Goal: Find specific page/section: Find specific page/section

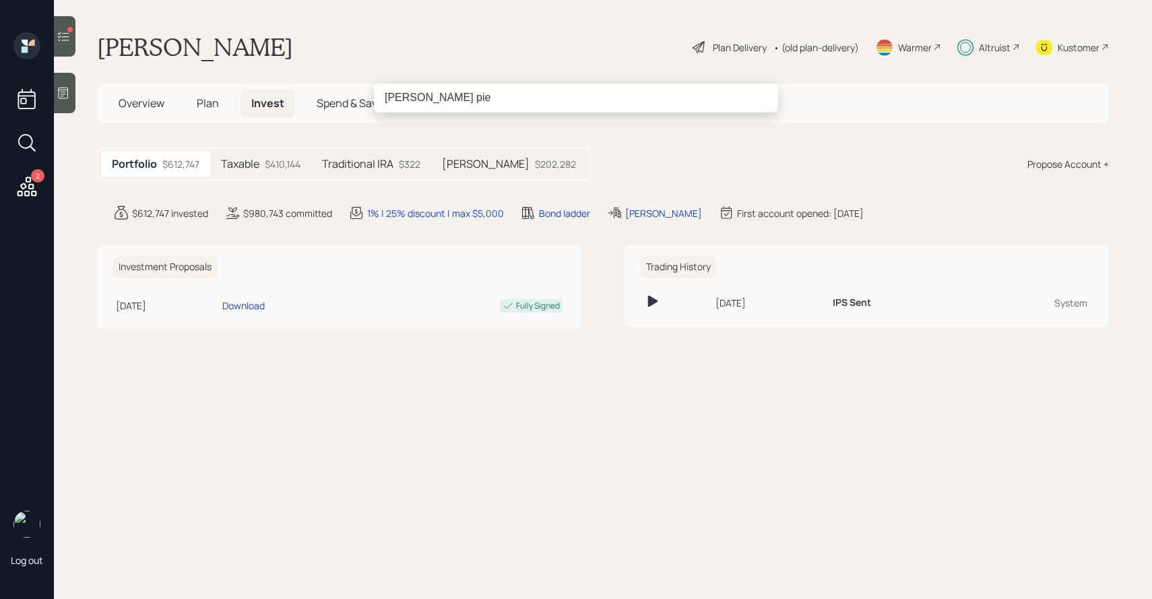
type input "[PERSON_NAME] pie"
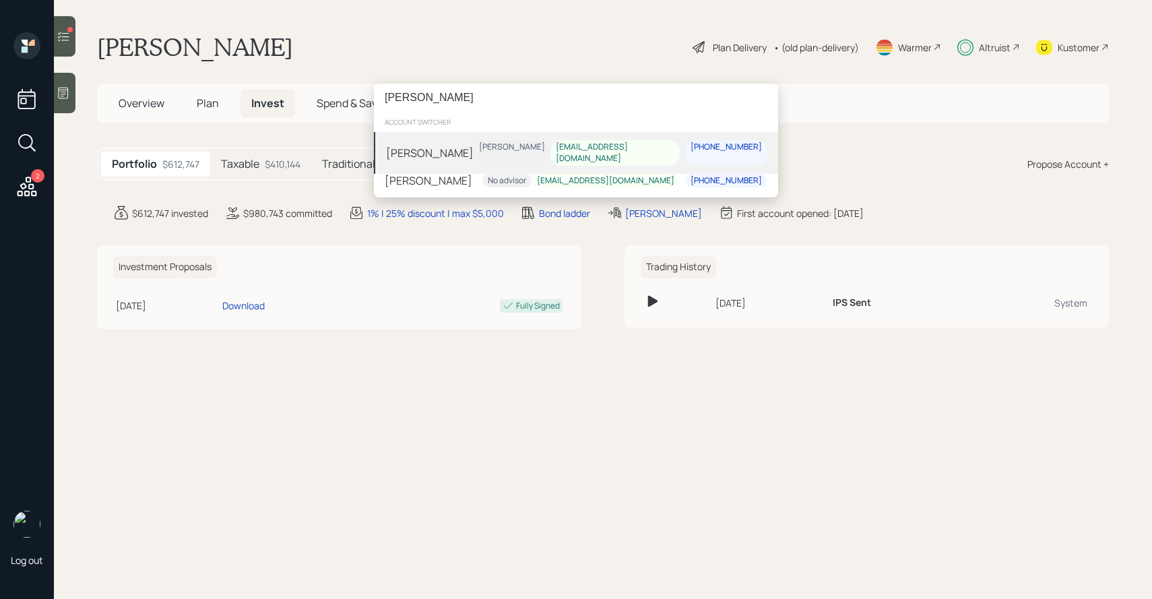
type input "robin pierce"
